Goal: Task Accomplishment & Management: Manage account settings

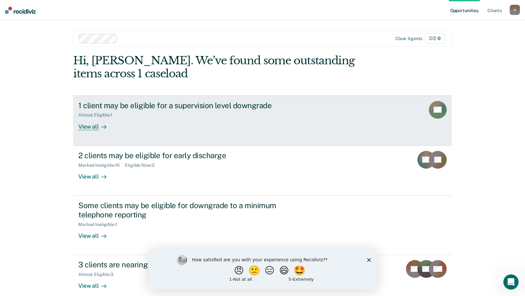
click at [86, 127] on div "View all" at bounding box center [96, 124] width 36 height 12
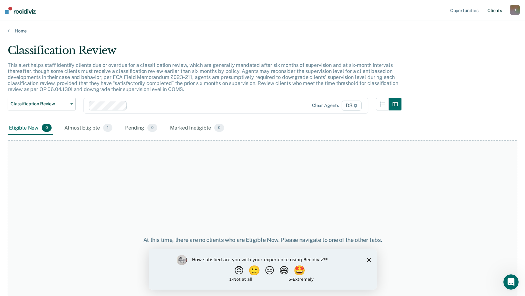
click at [492, 11] on link "Client s" at bounding box center [494, 10] width 17 height 20
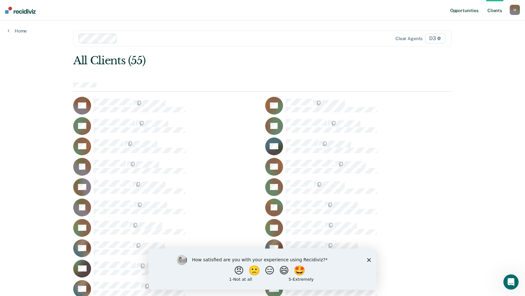
click at [463, 11] on link "Opportunities" at bounding box center [464, 10] width 31 height 20
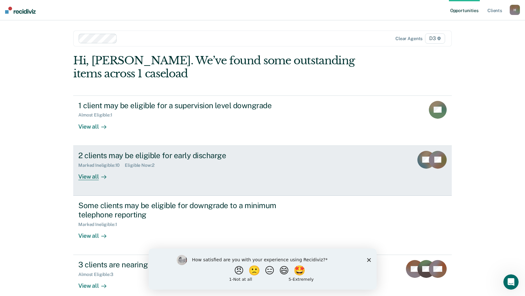
click at [90, 176] on div "View all" at bounding box center [96, 174] width 36 height 12
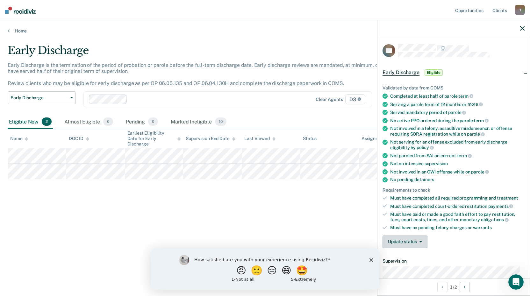
click at [421, 240] on button "Update status" at bounding box center [405, 242] width 45 height 13
click at [410, 268] on button "Mark Ineligible" at bounding box center [413, 267] width 61 height 10
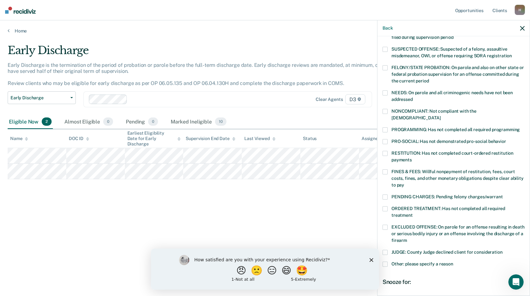
scroll to position [64, 0]
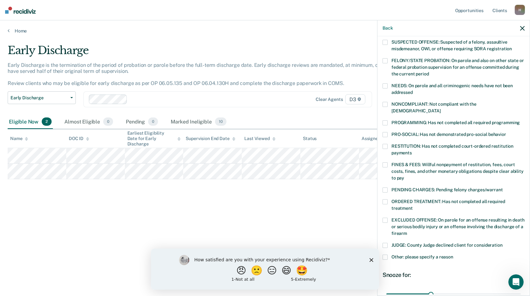
drag, startPoint x: 387, startPoint y: 182, endPoint x: 389, endPoint y: 192, distance: 10.8
click at [387, 188] on span at bounding box center [385, 190] width 5 height 5
drag, startPoint x: 430, startPoint y: 285, endPoint x: 526, endPoint y: 290, distance: 96.3
type input "90"
click at [521, 290] on input "range" at bounding box center [453, 294] width 134 height 11
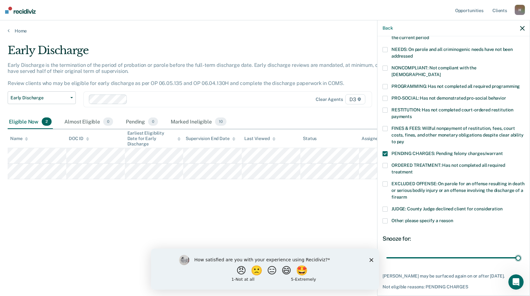
scroll to position [123, 0]
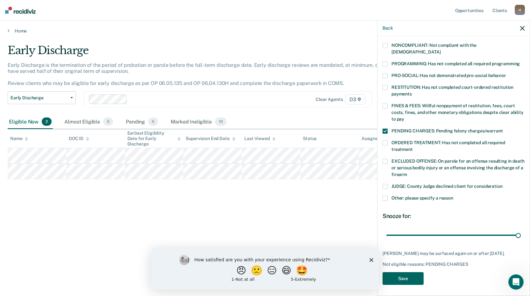
drag, startPoint x: 404, startPoint y: 279, endPoint x: 399, endPoint y: 282, distance: 5.9
click at [403, 280] on button "Save" at bounding box center [403, 278] width 41 height 13
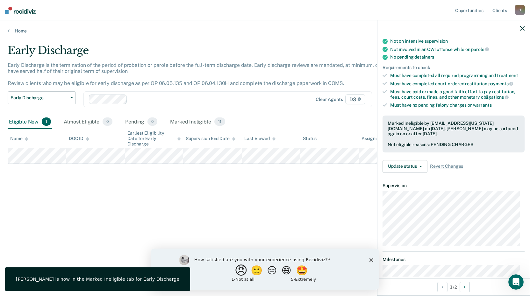
click at [237, 270] on button "😠" at bounding box center [241, 270] width 15 height 13
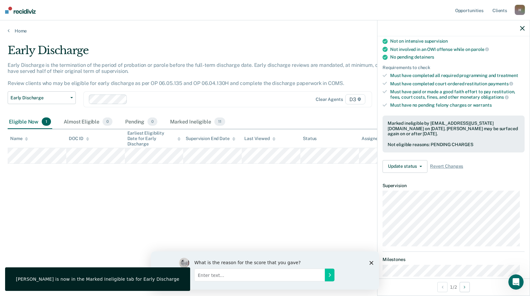
click at [244, 274] on input "Enter text..." at bounding box center [259, 274] width 131 height 13
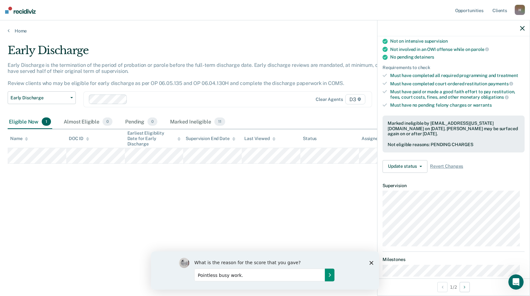
type input "Pointless busy work."
click at [330, 274] on icon "Submit your response" at bounding box center [330, 275] width 2 height 3
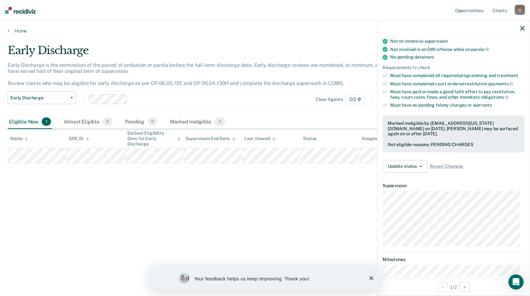
click at [373, 277] on icon "Close survey" at bounding box center [371, 278] width 4 height 4
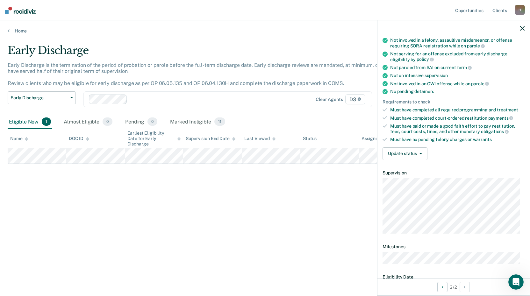
scroll to position [52, 0]
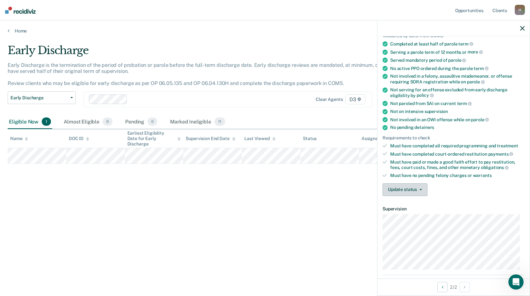
click at [421, 189] on icon "button" at bounding box center [420, 189] width 3 height 1
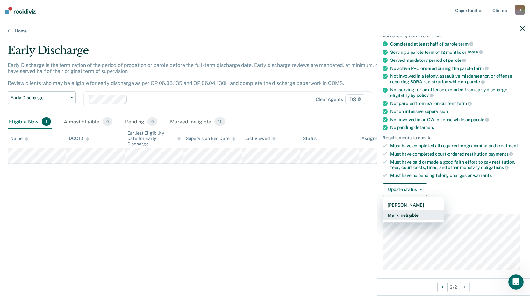
click at [413, 214] on button "Mark Ineligible" at bounding box center [413, 215] width 61 height 10
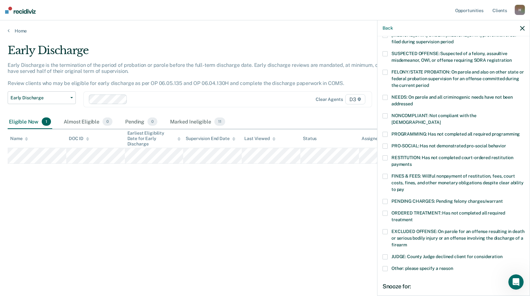
click at [384, 95] on span at bounding box center [385, 97] width 5 height 5
click at [385, 266] on span at bounding box center [385, 268] width 5 height 5
click at [415, 290] on textarea "Enter at least 3 characters 0 / 1600" at bounding box center [453, 302] width 141 height 24
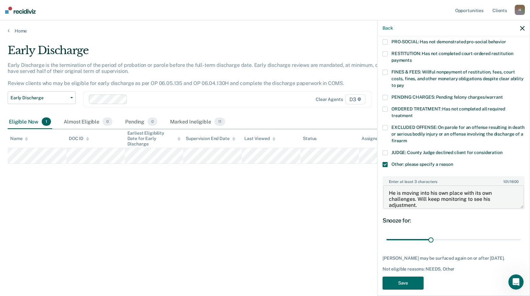
scroll to position [161, 0]
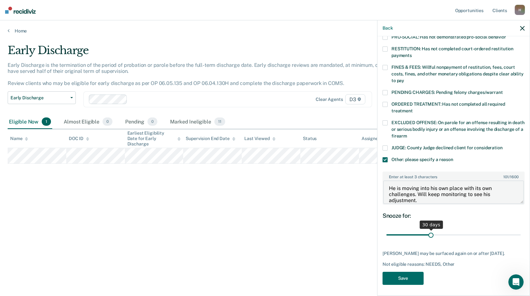
type textarea "He is moving into his own place with its own challenges. Will keep monitoring t…"
drag, startPoint x: 430, startPoint y: 228, endPoint x: 529, endPoint y: 233, distance: 99.2
type input "90"
click at [521, 230] on input "range" at bounding box center [453, 235] width 134 height 11
click at [409, 273] on button "Save" at bounding box center [403, 278] width 41 height 13
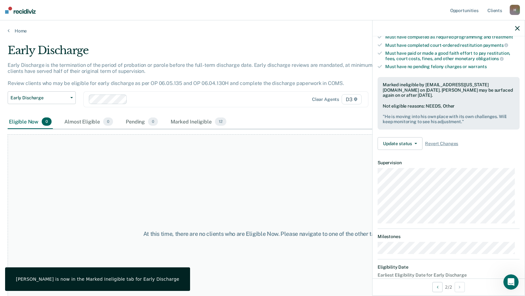
click at [515, 27] on icon "button" at bounding box center [517, 28] width 4 height 4
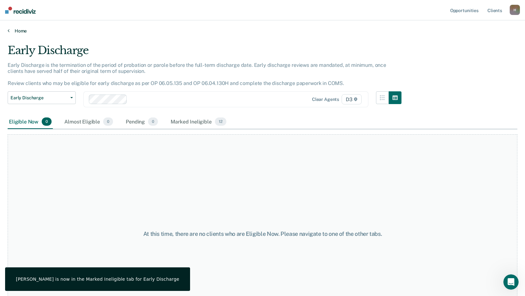
click at [8, 28] on div "Home" at bounding box center [262, 26] width 525 height 13
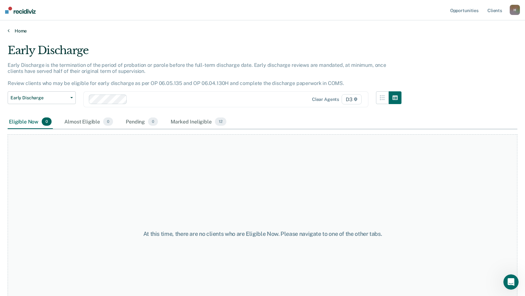
click at [9, 31] on icon at bounding box center [9, 30] width 2 height 5
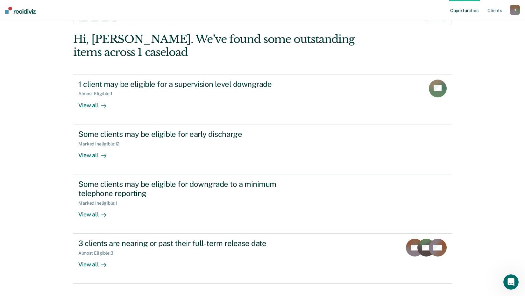
scroll to position [34, 0]
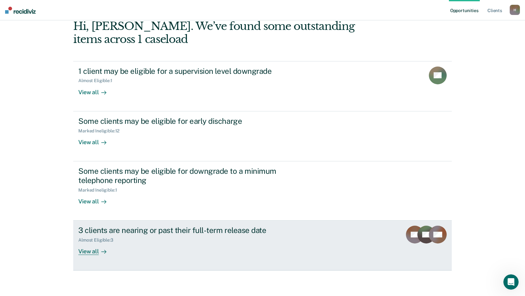
click at [91, 253] on div "View all" at bounding box center [96, 249] width 36 height 12
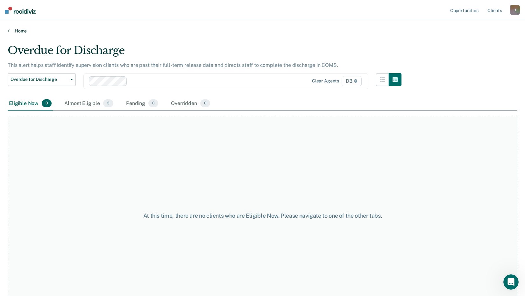
click at [21, 29] on link "Home" at bounding box center [263, 31] width 510 height 6
